Goal: Check status

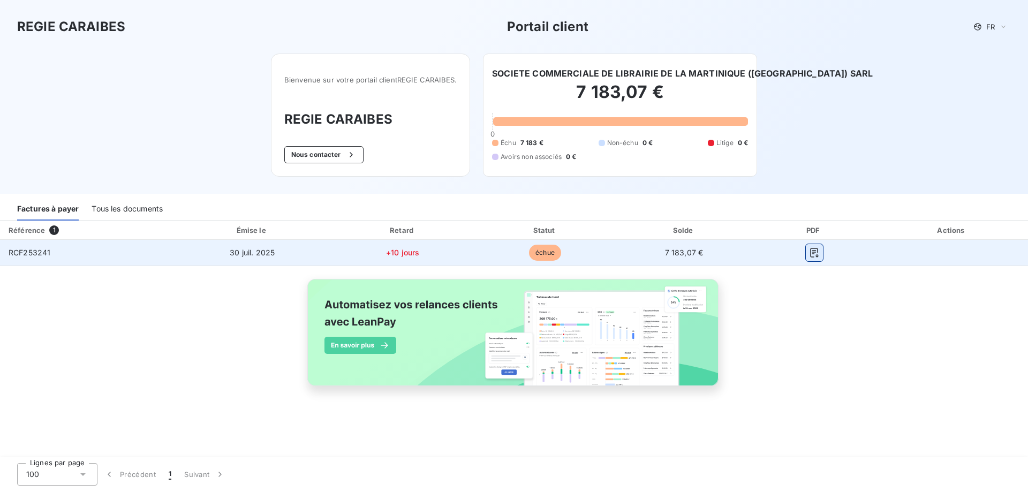
click at [815, 253] on icon "button" at bounding box center [814, 252] width 11 height 11
